Goal: Information Seeking & Learning: Learn about a topic

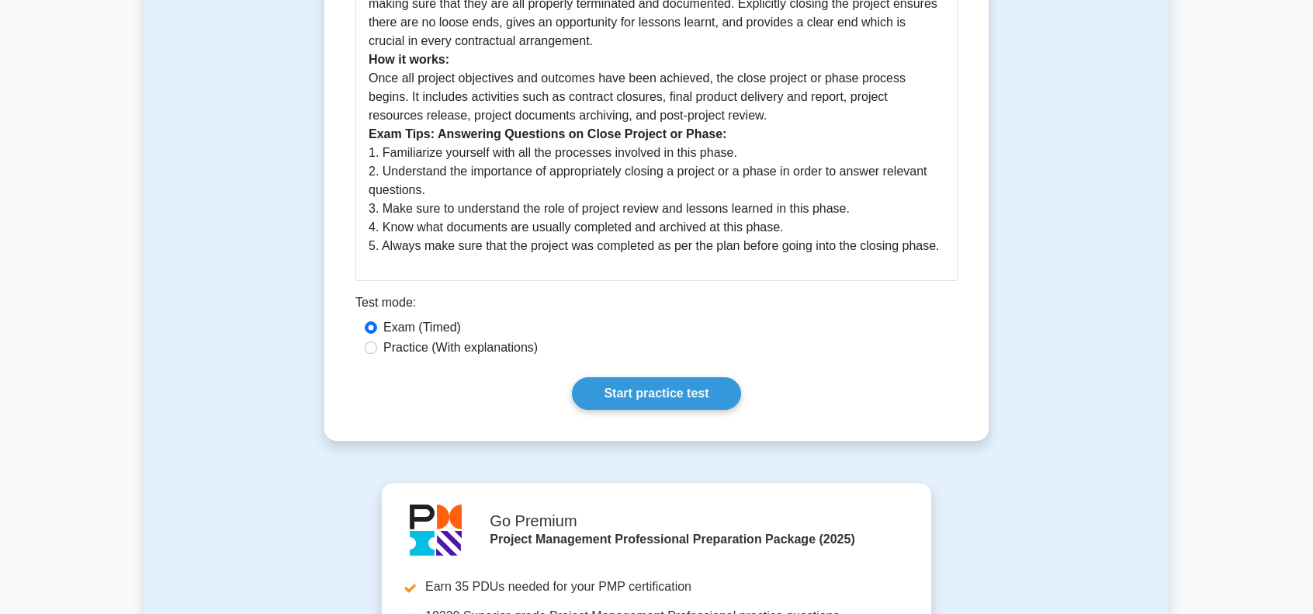
scroll to position [543, 0]
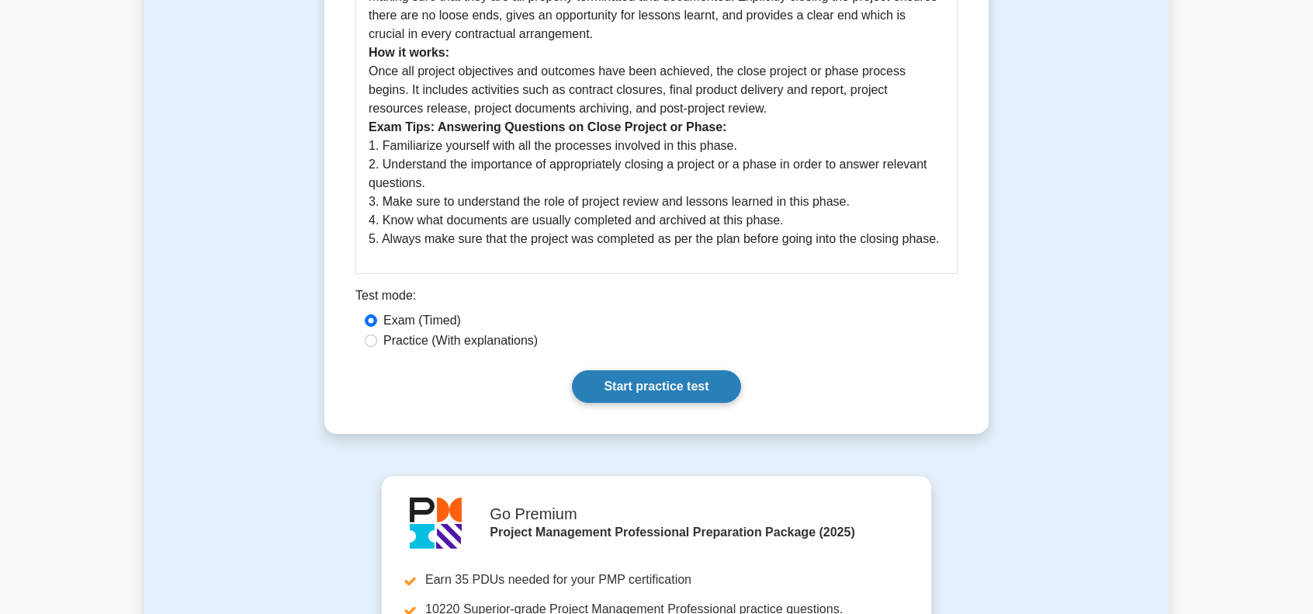
click at [650, 389] on link "Start practice test" at bounding box center [656, 386] width 168 height 33
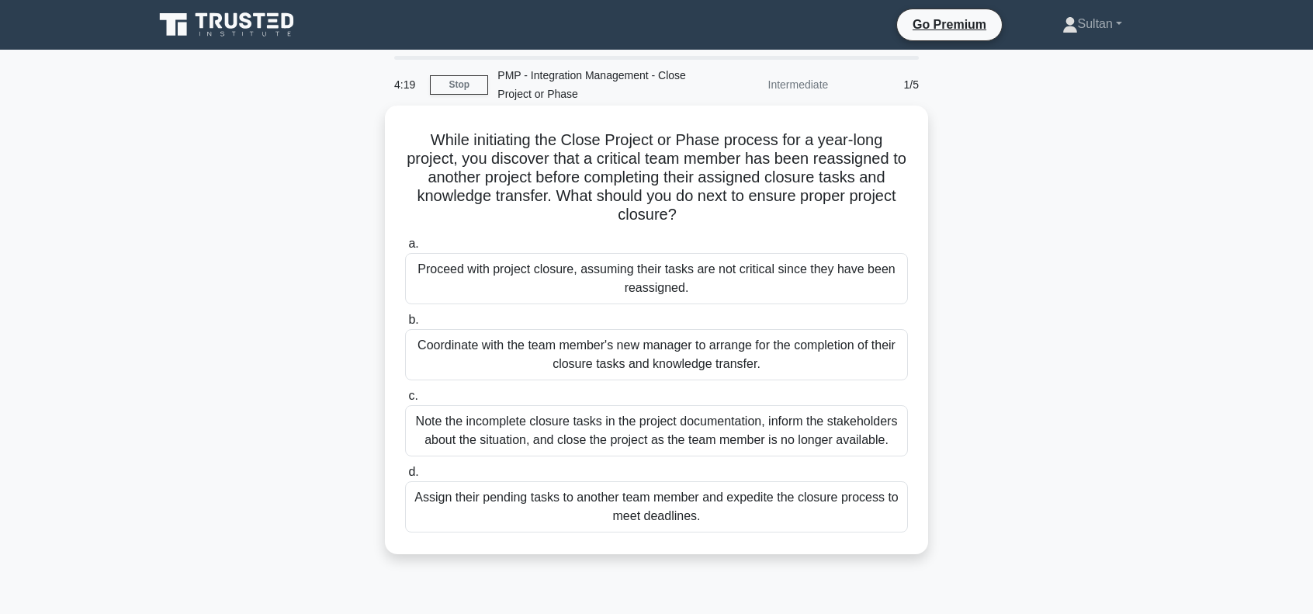
click at [539, 349] on div "Coordinate with the team member's new manager to arrange for the completion of …" at bounding box center [656, 354] width 503 height 51
click at [405, 325] on input "b. Coordinate with the team member's new manager to arrange for the completion …" at bounding box center [405, 320] width 0 height 10
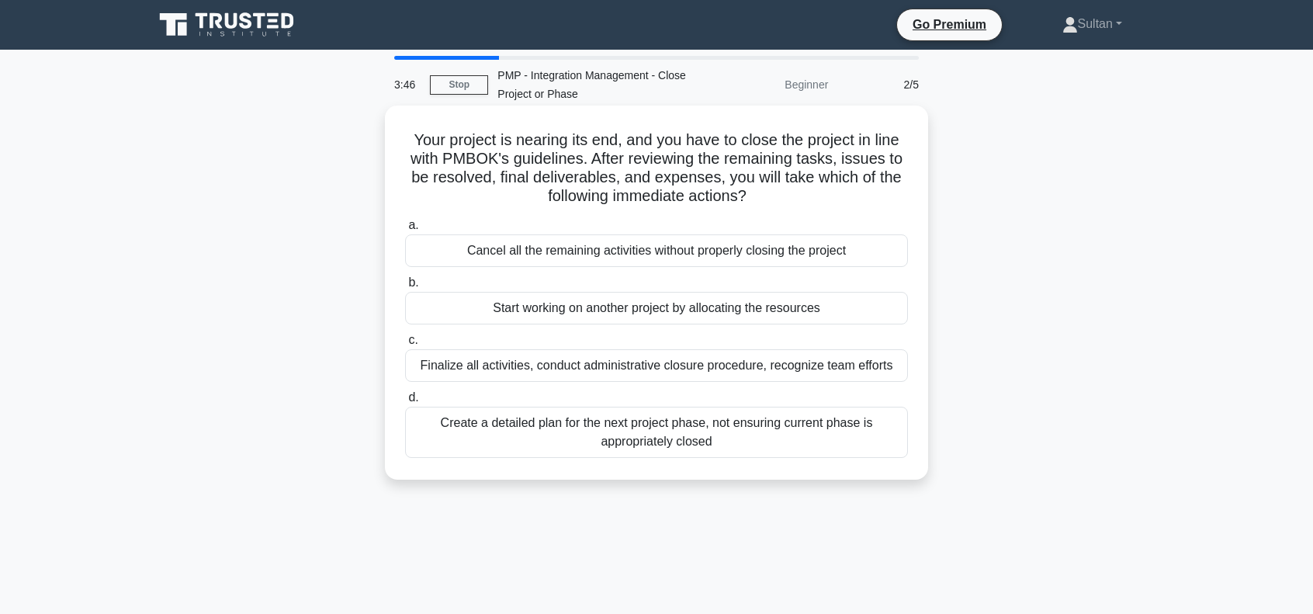
click at [542, 368] on div "Finalize all activities, conduct administrative closure procedure, recognize te…" at bounding box center [656, 365] width 503 height 33
click at [405, 345] on input "c. Finalize all activities, conduct administrative closure procedure, recognize…" at bounding box center [405, 340] width 0 height 10
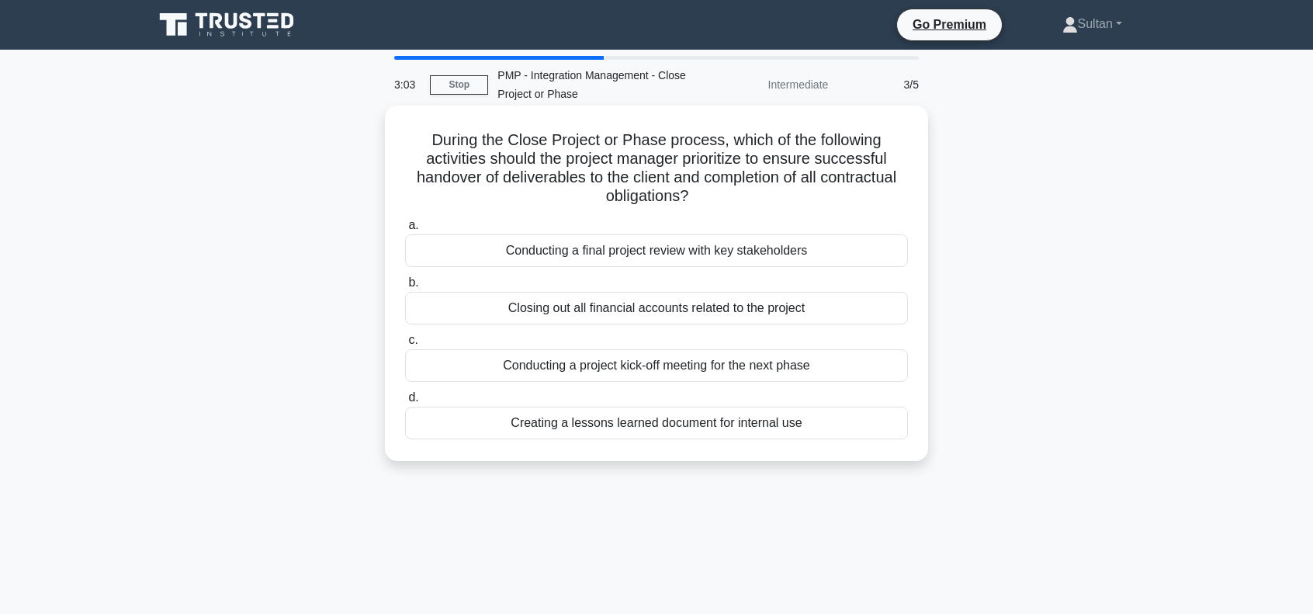
click at [671, 252] on div "Conducting a final project review with key stakeholders" at bounding box center [656, 250] width 503 height 33
click at [405, 231] on input "a. Conducting a final project review with key stakeholders" at bounding box center [405, 225] width 0 height 10
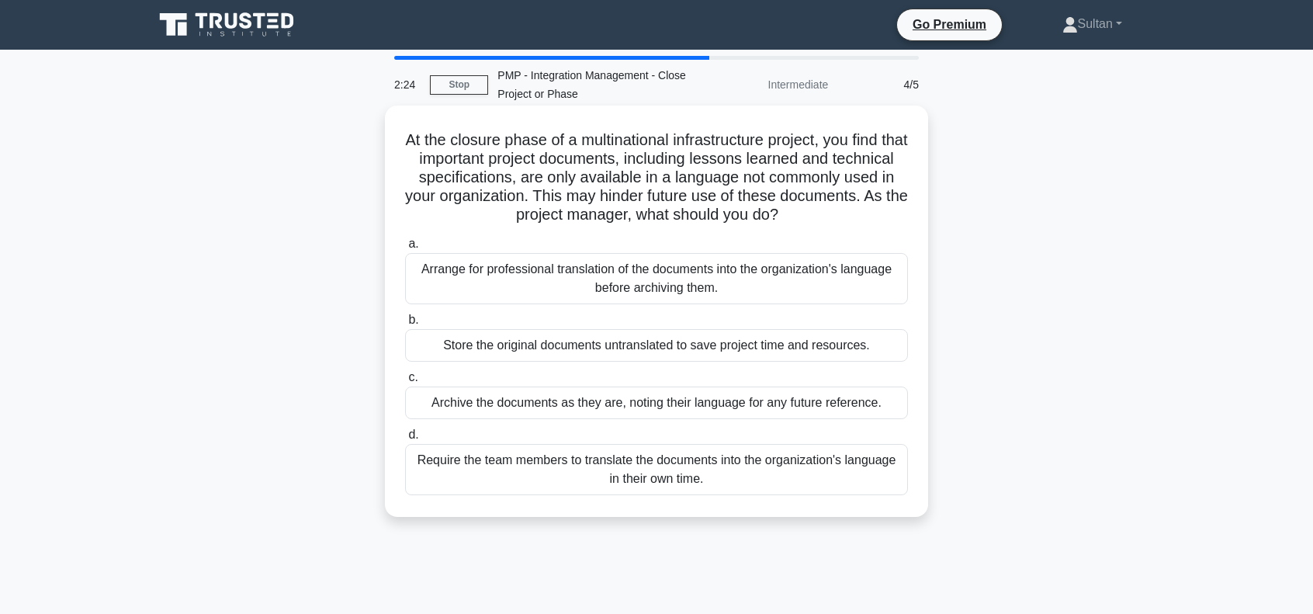
click at [529, 275] on div "Arrange for professional translation of the documents into the organization's l…" at bounding box center [656, 278] width 503 height 51
click at [405, 249] on input "a. Arrange for professional translation of the documents into the organization'…" at bounding box center [405, 244] width 0 height 10
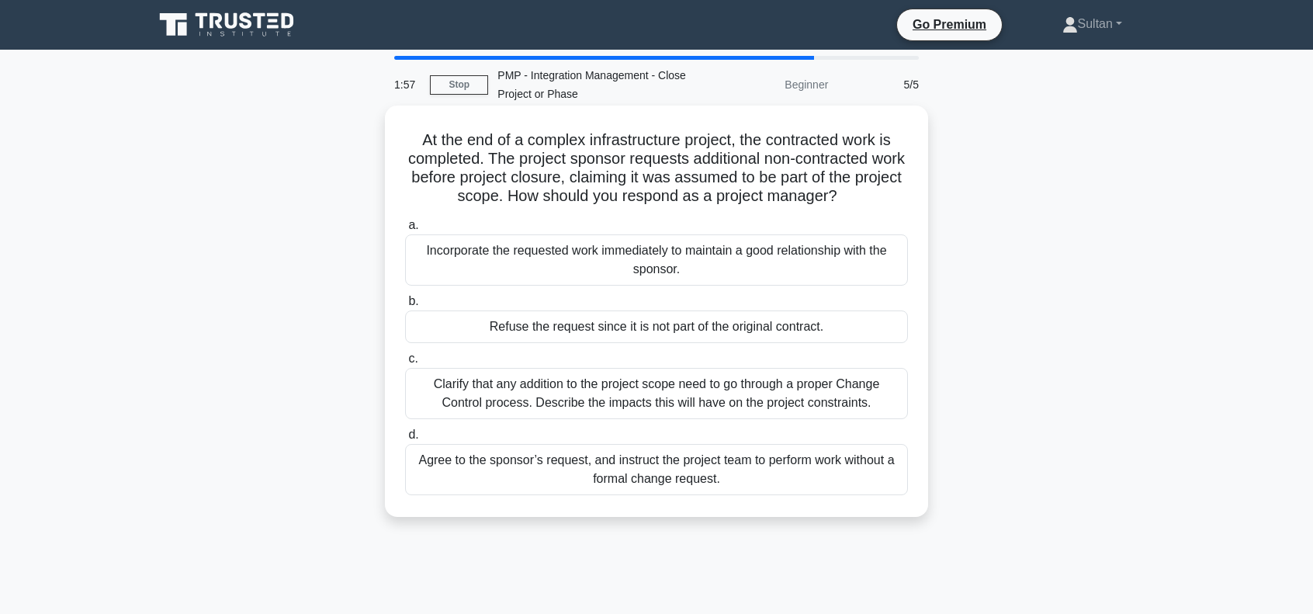
click at [629, 386] on div "Clarify that any addition to the project scope need to go through a proper Chan…" at bounding box center [656, 393] width 503 height 51
click at [405, 364] on input "c. Clarify that any addition to the project scope need to go through a proper C…" at bounding box center [405, 359] width 0 height 10
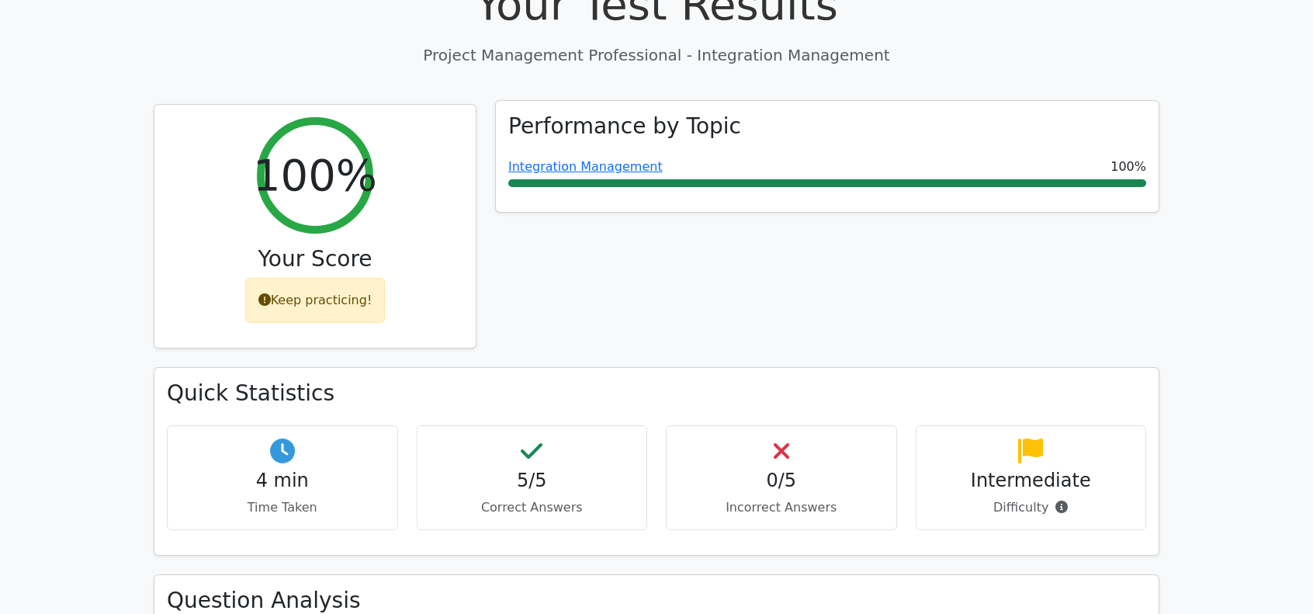
scroll to position [543, 0]
